Goal: Navigation & Orientation: Find specific page/section

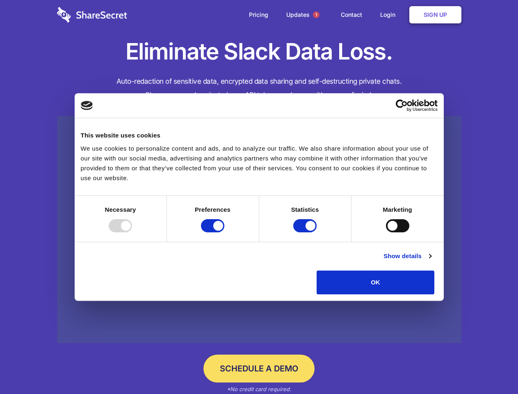
click at [132, 232] on div at bounding box center [120, 225] width 23 height 13
click at [224, 232] on input "Preferences" at bounding box center [212, 225] width 23 height 13
checkbox input "false"
click at [306, 232] on input "Statistics" at bounding box center [304, 225] width 23 height 13
checkbox input "false"
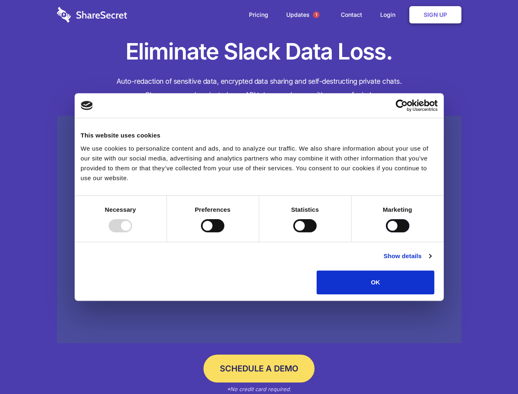
click at [386, 232] on input "Marketing" at bounding box center [397, 225] width 23 height 13
checkbox input "true"
click at [431, 261] on link "Show details" at bounding box center [408, 256] width 48 height 10
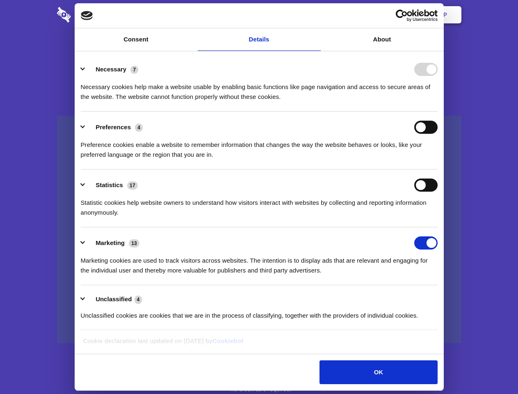
click at [438, 227] on li "Statistics 17 Statistic cookies help website owners to understand how visitors …" at bounding box center [259, 198] width 357 height 58
click at [316, 15] on span "1" at bounding box center [316, 14] width 7 height 7
